Goal: Task Accomplishment & Management: Use online tool/utility

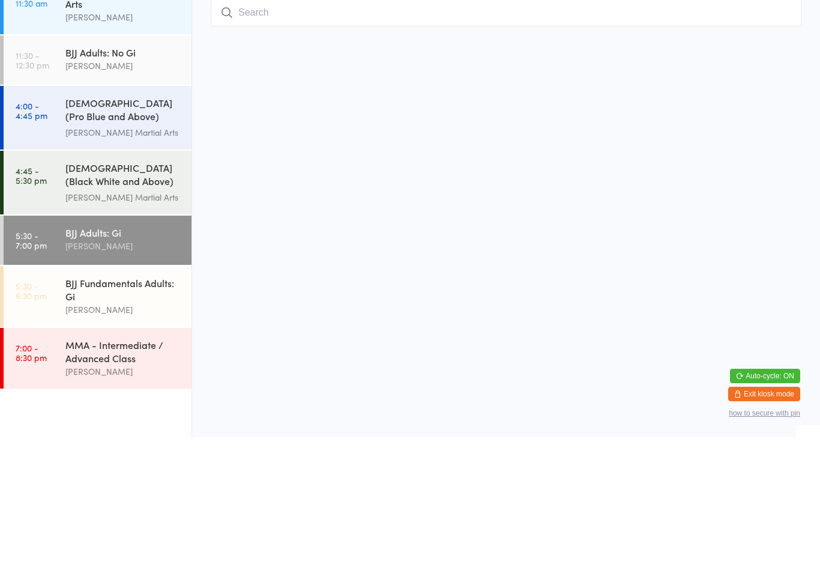
scroll to position [4, 0]
click at [422, 136] on input "search" at bounding box center [506, 149] width 591 height 28
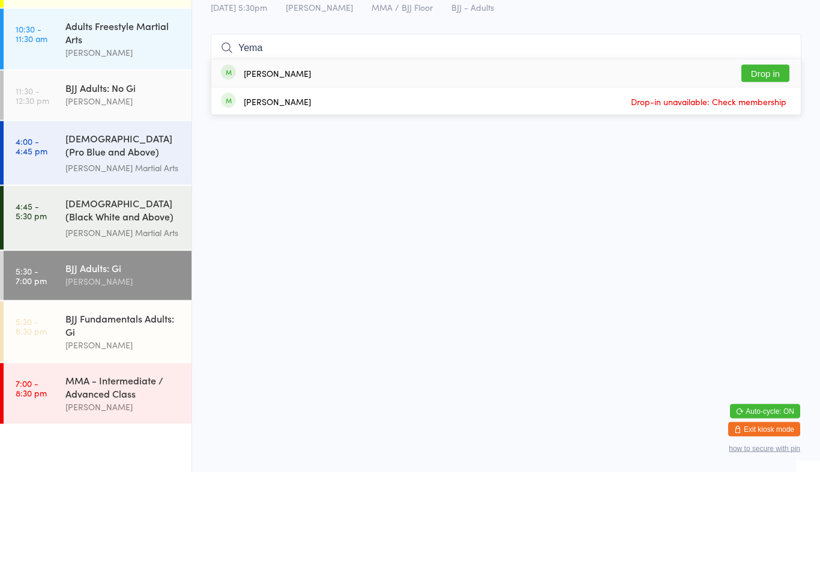
type input "Yema"
click at [769, 165] on button "Drop in" at bounding box center [766, 173] width 48 height 17
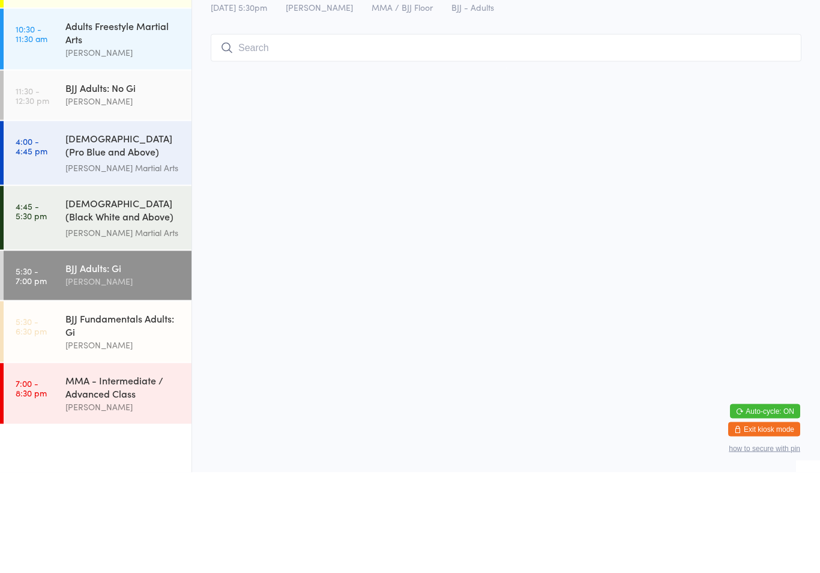
click at [73, 229] on div "[DEMOGRAPHIC_DATA] (Pro Blue and Above) Freestyle Martial Arts [PERSON_NAME] Ma…" at bounding box center [128, 254] width 126 height 64
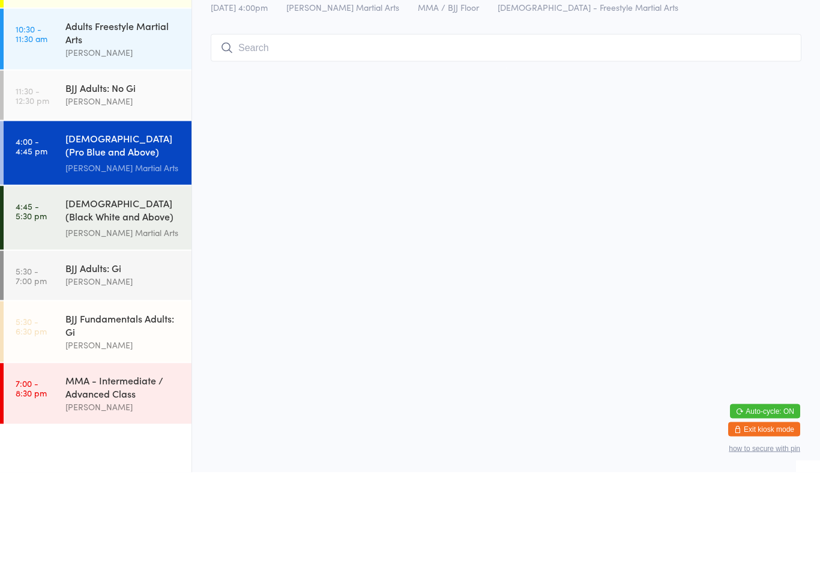
click at [290, 157] on input "search" at bounding box center [506, 149] width 591 height 28
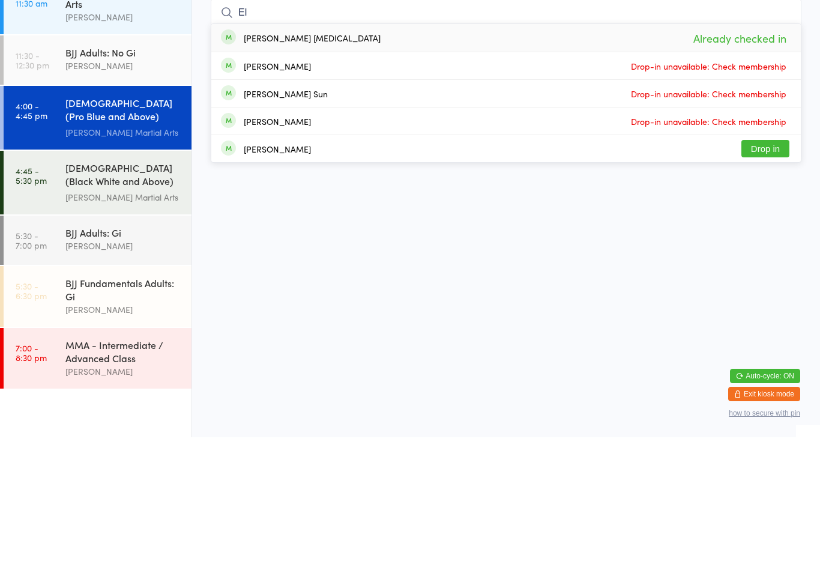
type input "E"
type input "A"
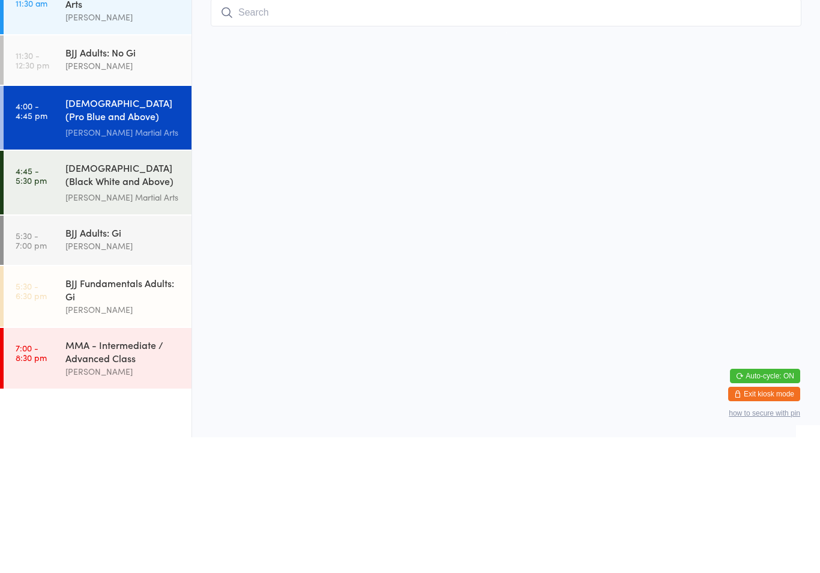
click at [64, 286] on link "4:45 - 5:30 pm [DEMOGRAPHIC_DATA] (Black White and Above) Freestyle Martial ...…" at bounding box center [98, 318] width 188 height 64
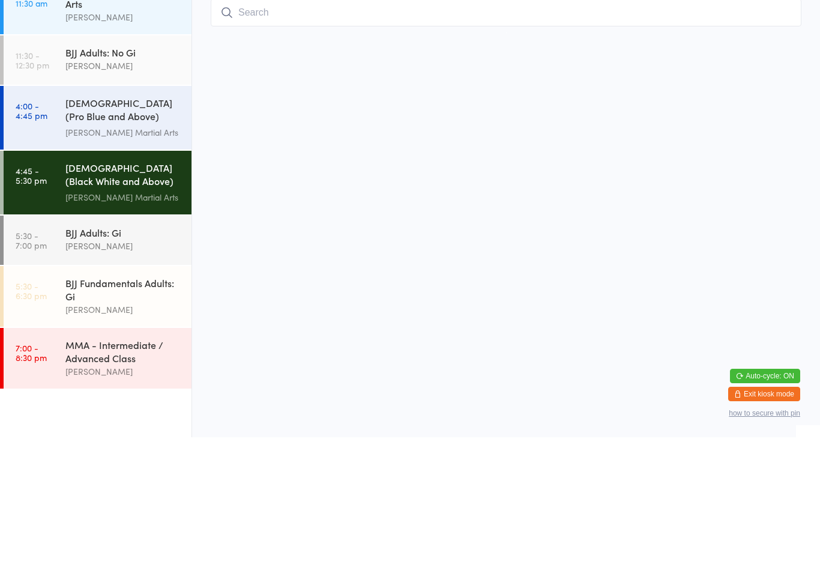
click at [609, 141] on input "search" at bounding box center [506, 149] width 591 height 28
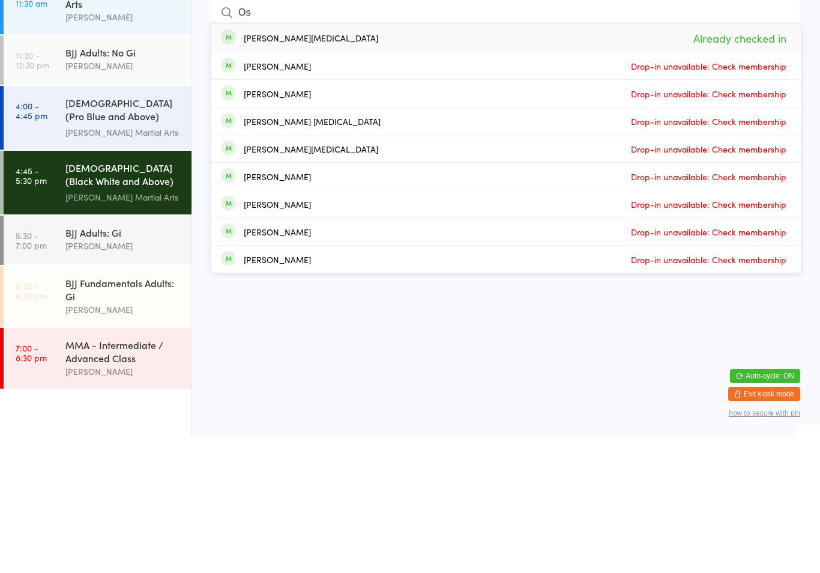
type input "O"
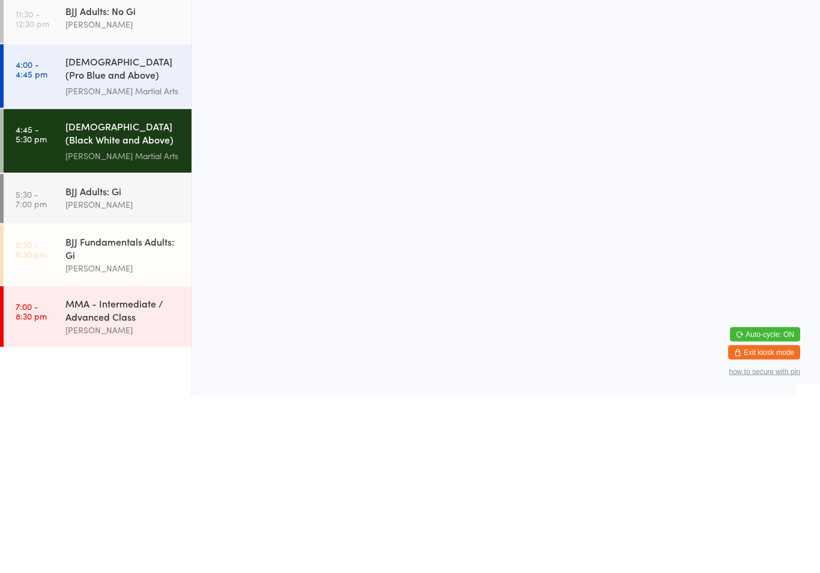
click at [78, 351] on div "BJJ Adults: [PERSON_NAME]" at bounding box center [128, 374] width 126 height 47
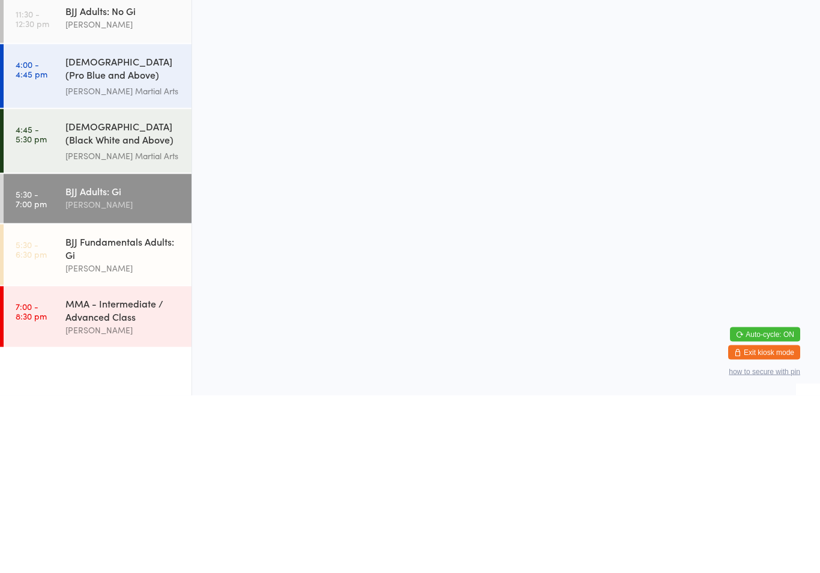
click at [357, 155] on input "search" at bounding box center [506, 149] width 591 height 28
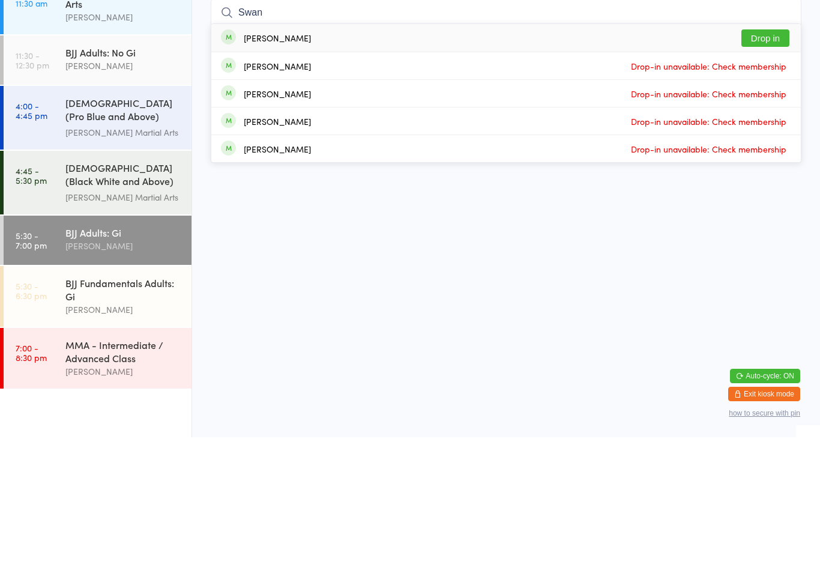
type input "Swan"
click at [250, 169] on div "[PERSON_NAME]" at bounding box center [277, 174] width 67 height 10
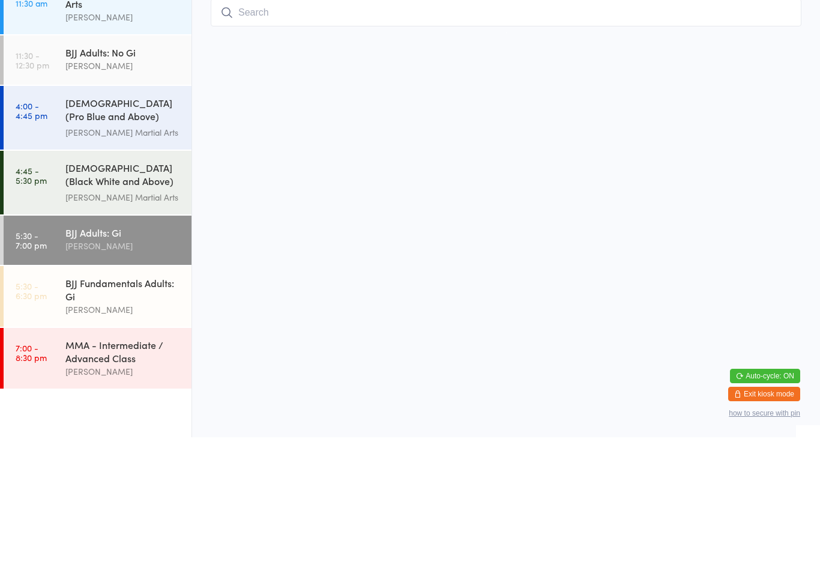
click at [112, 429] on ul "9:30 - 10:15 am Boxing for Fitness [PERSON_NAME] 10:30 - 11:30 am Adults Freest…" at bounding box center [96, 316] width 192 height 514
click at [81, 428] on ul "9:30 - 10:15 am Boxing for Fitness [PERSON_NAME] 10:30 - 11:30 am Adults Freest…" at bounding box center [96, 316] width 192 height 514
click at [281, 154] on input "search" at bounding box center [506, 149] width 591 height 28
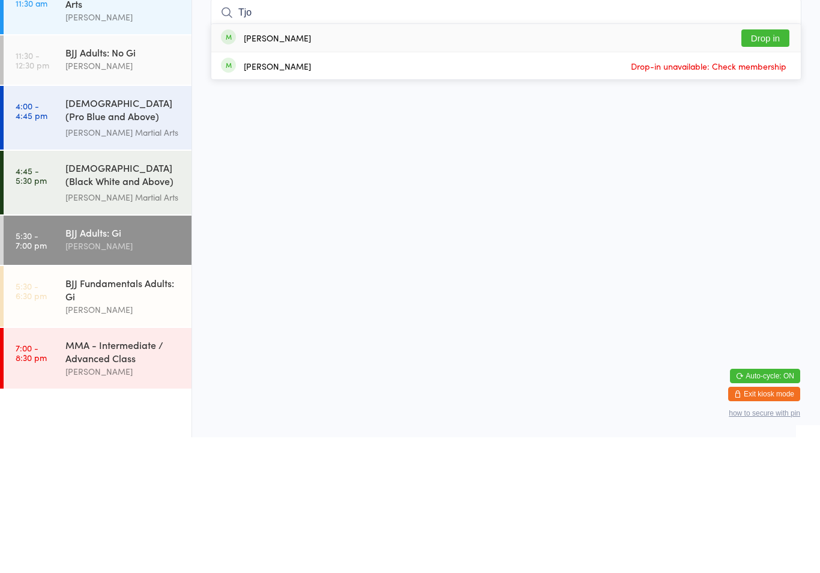
type input "Tjo"
click at [781, 165] on button "Drop in" at bounding box center [766, 173] width 48 height 17
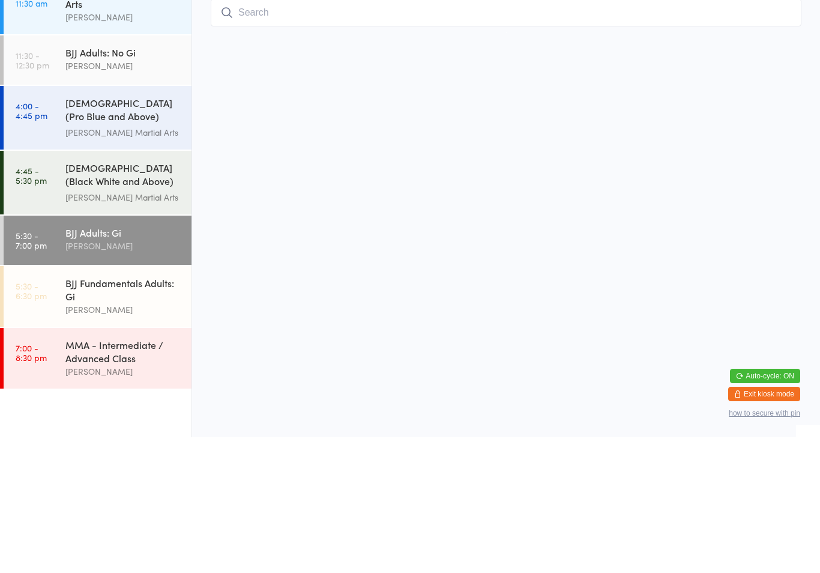
click at [446, 146] on html "You have now entered Kiosk Mode. Members will be able to check themselves in us…" at bounding box center [410, 286] width 820 height 573
click at [316, 155] on input "search" at bounding box center [506, 149] width 591 height 28
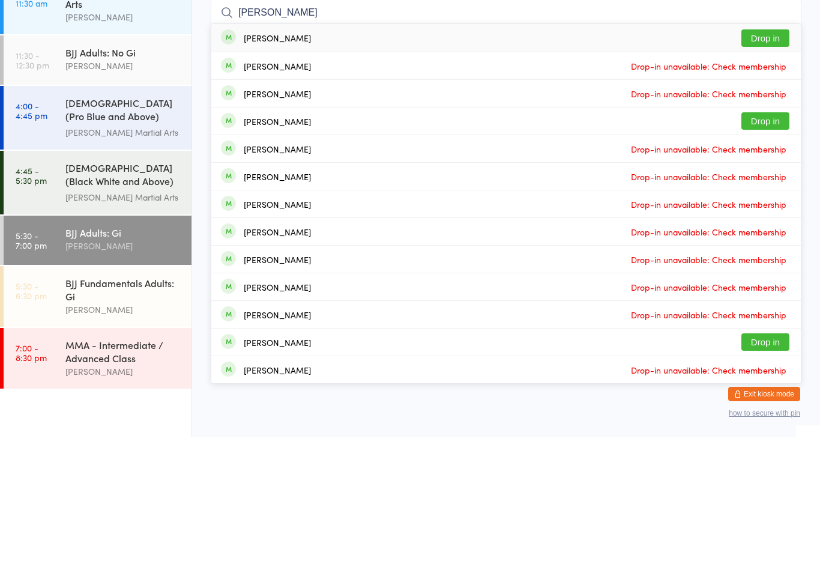
type input "[PERSON_NAME]"
click at [771, 165] on button "Drop in" at bounding box center [766, 173] width 48 height 17
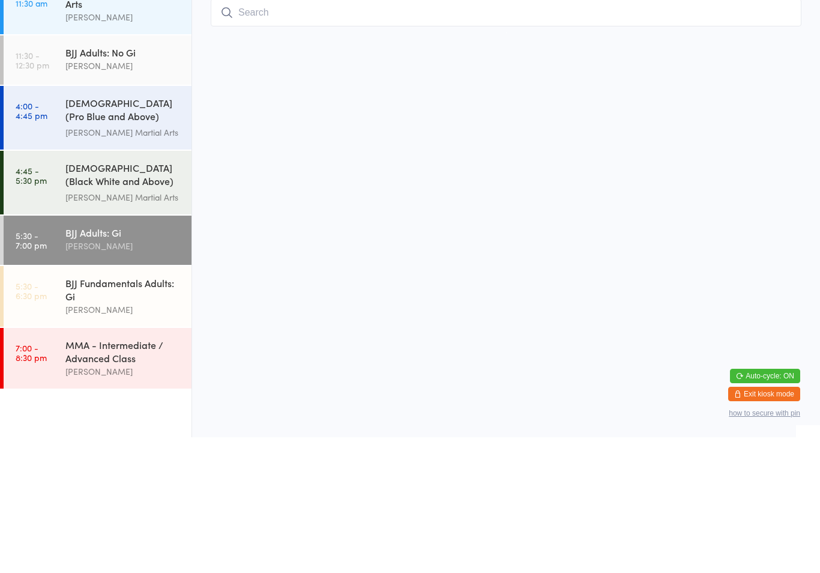
click at [270, 135] on input "search" at bounding box center [506, 149] width 591 height 28
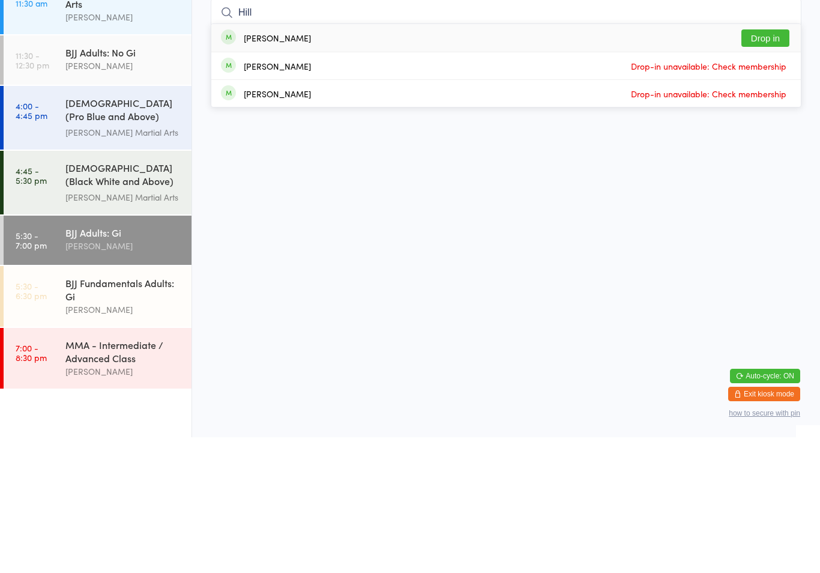
type input "Hill"
click at [767, 165] on button "Drop in" at bounding box center [766, 173] width 48 height 17
type input "[PERSON_NAME]"
click at [769, 165] on button "Drop in" at bounding box center [766, 173] width 48 height 17
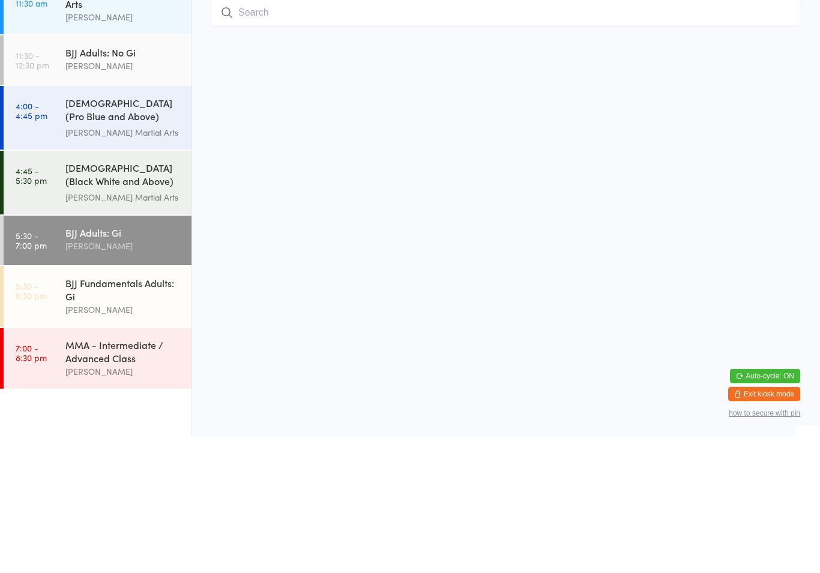
click at [96, 500] on div "[PERSON_NAME]" at bounding box center [123, 507] width 116 height 14
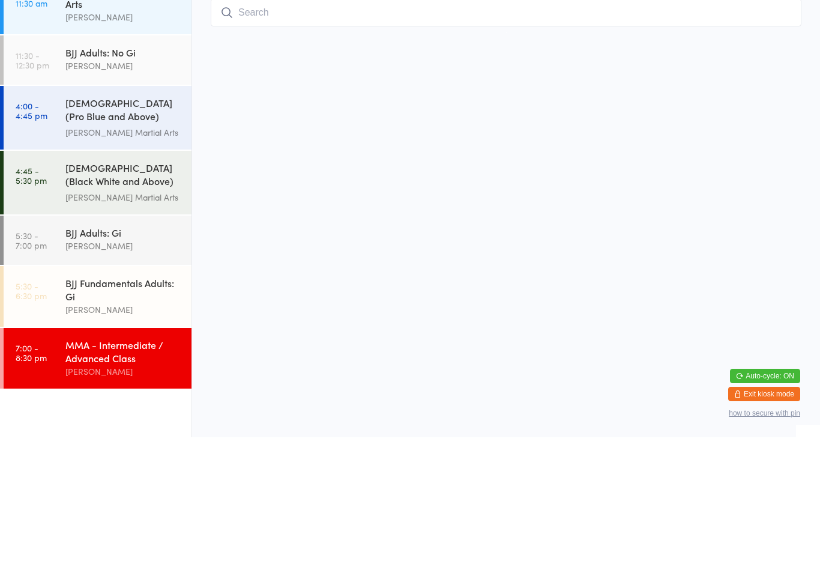
click at [350, 135] on input "search" at bounding box center [506, 149] width 591 height 28
click at [118, 375] on div "[PERSON_NAME]" at bounding box center [123, 382] width 116 height 14
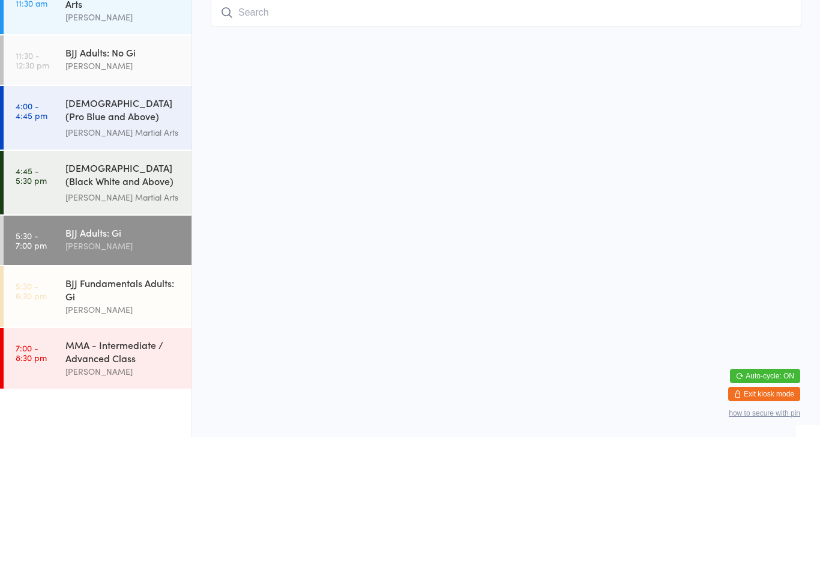
click at [310, 151] on input "search" at bounding box center [506, 149] width 591 height 28
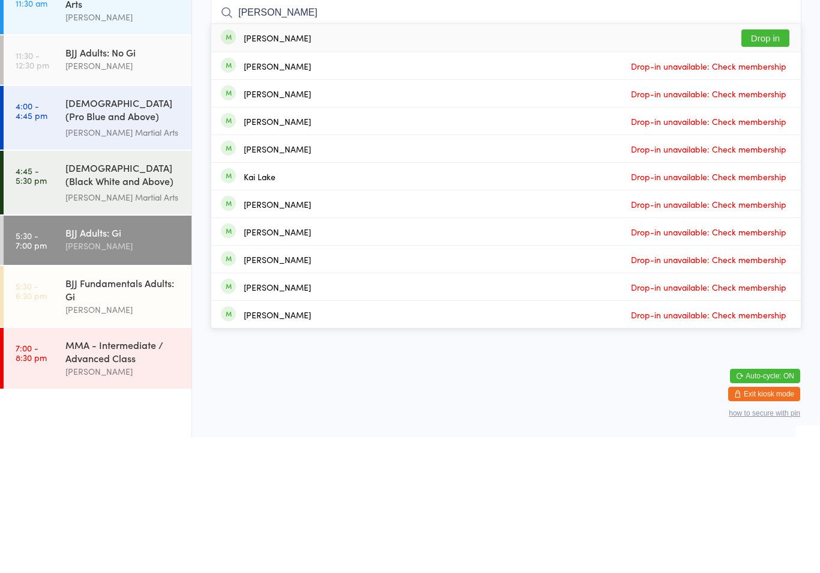
type input "[PERSON_NAME]"
click at [771, 165] on button "Drop in" at bounding box center [766, 173] width 48 height 17
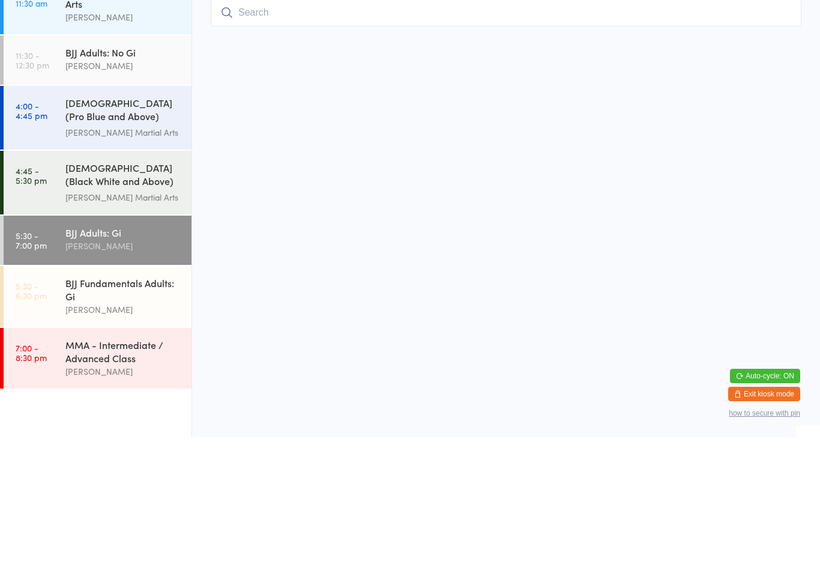
click at [382, 135] on input "search" at bounding box center [506, 149] width 591 height 28
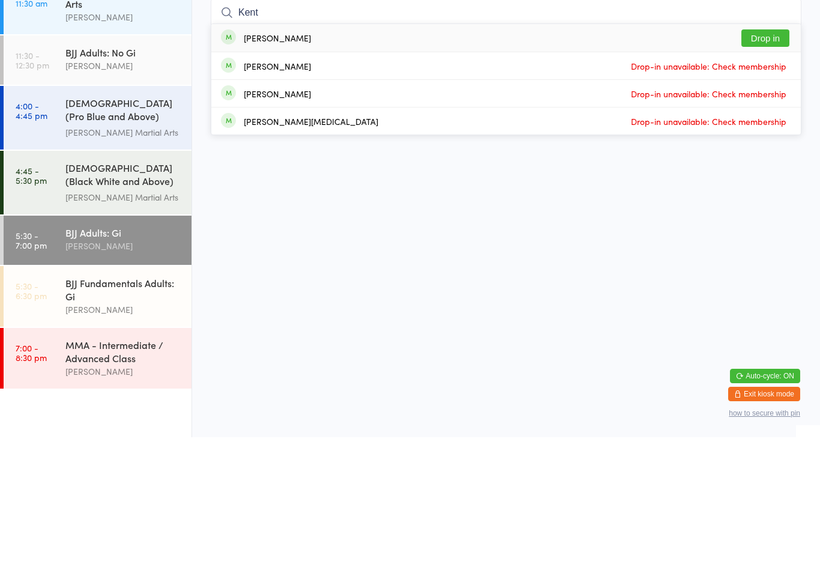
type input "Kent"
click at [350, 160] on div "[PERSON_NAME] Drop in" at bounding box center [506, 174] width 590 height 28
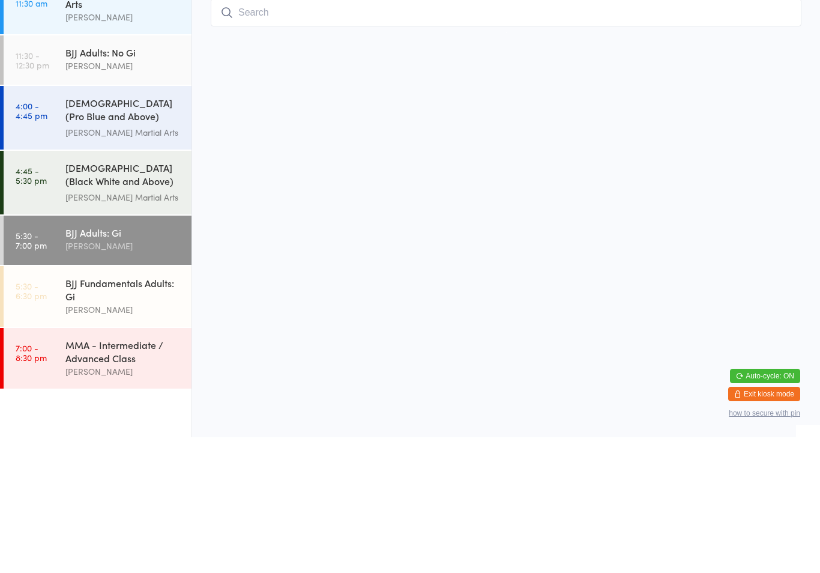
type input "i"
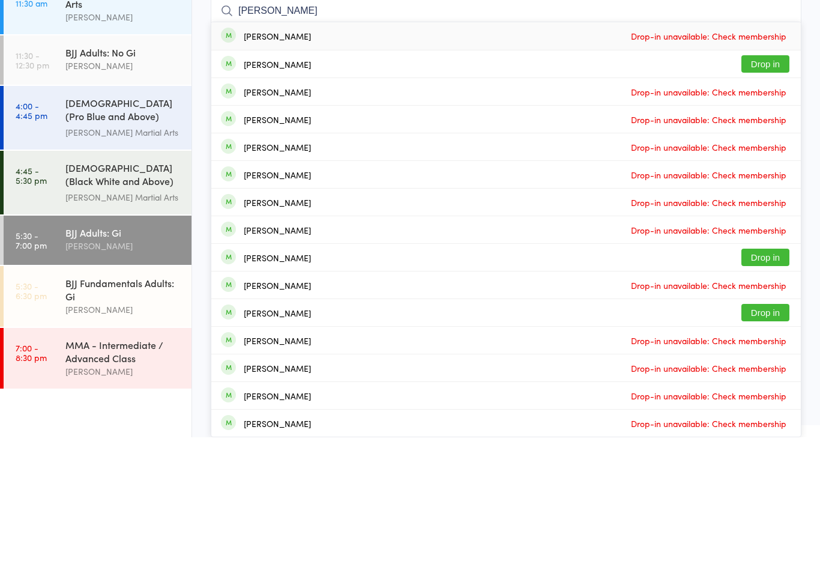
type input "[PERSON_NAME]"
click at [759, 191] on button "Drop in" at bounding box center [766, 199] width 48 height 17
